Goal: Find specific page/section: Find specific page/section

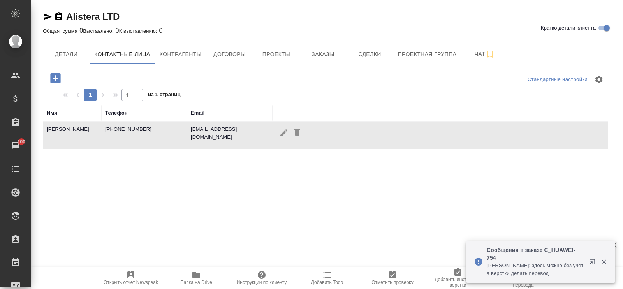
select select "RU"
click at [230, 53] on span "Договоры" at bounding box center [229, 54] width 37 height 10
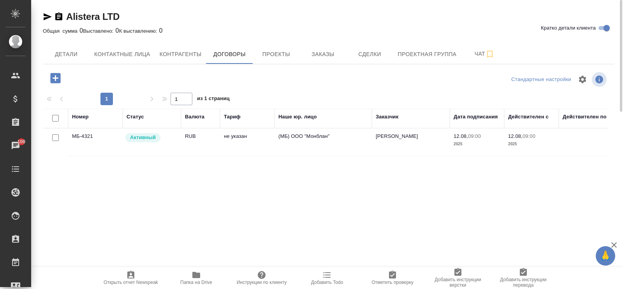
click at [161, 209] on div "Номер Статус Валюта Тариф Наше юр. лицо Заказчик Дата подписания Действителен с…" at bounding box center [325, 196] width 565 height 175
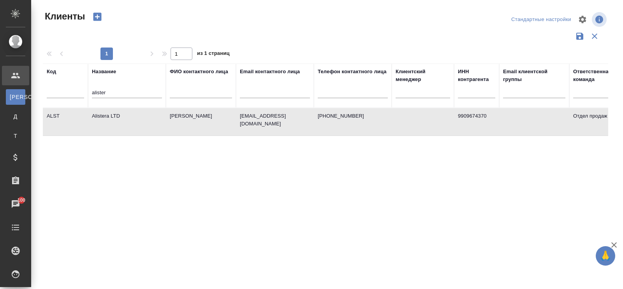
select select "RU"
drag, startPoint x: 123, startPoint y: 93, endPoint x: 52, endPoint y: 87, distance: 71.1
click at [52, 87] on tr "Код Название alister ФИО контактного лица Email контактного лица Телефон контак…" at bounding box center [337, 85] width 589 height 44
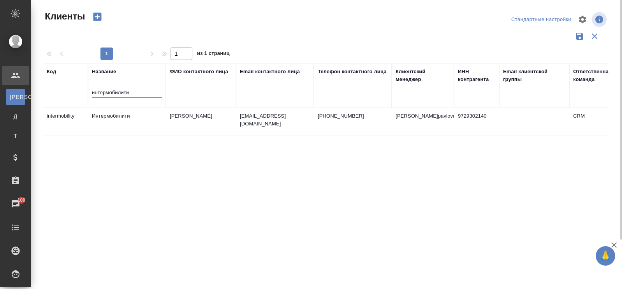
click at [104, 116] on td "Интермобилити" at bounding box center [127, 121] width 78 height 27
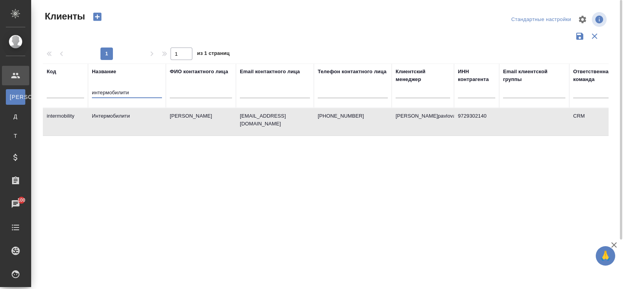
drag, startPoint x: 140, startPoint y: 93, endPoint x: 74, endPoint y: 85, distance: 66.2
click at [74, 85] on tr "Код Название интермобилити ФИО контактного лица Email контактного лица Телефон …" at bounding box center [337, 85] width 589 height 44
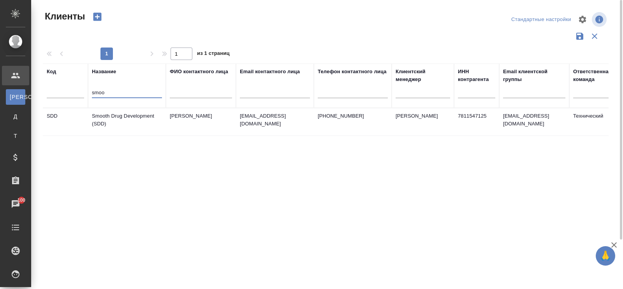
type input "smoo"
click at [143, 112] on td "Smooth Drug Development (SDD)" at bounding box center [127, 121] width 78 height 27
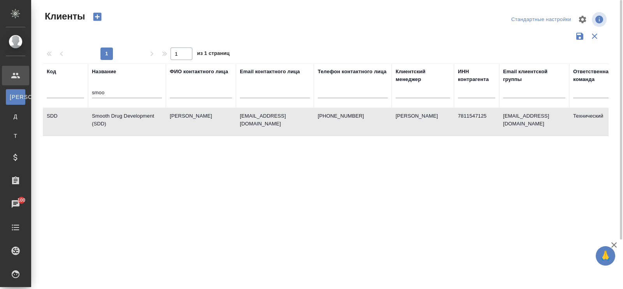
click at [143, 112] on td "Smooth Drug Development (SDD)" at bounding box center [127, 121] width 78 height 27
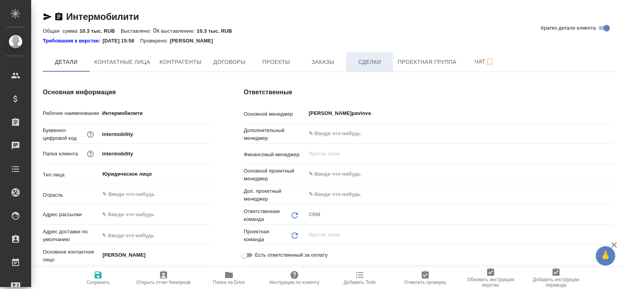
type textarea "x"
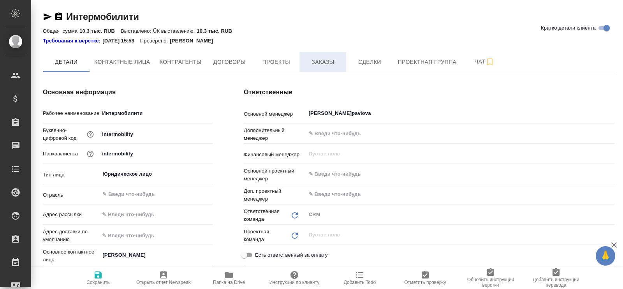
type textarea "x"
click at [226, 60] on span "Договоры" at bounding box center [229, 62] width 37 height 10
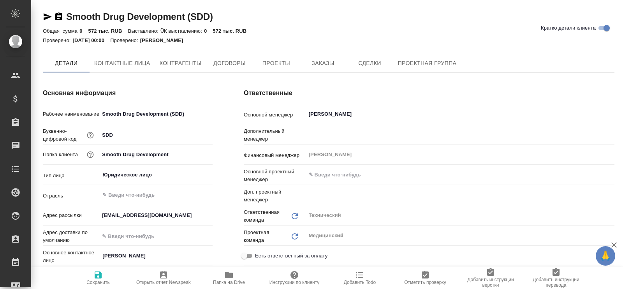
type textarea "x"
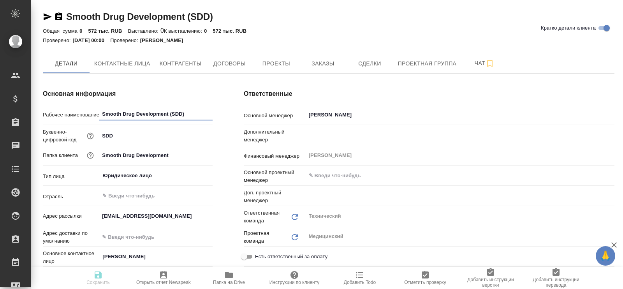
type textarea "x"
